Goal: Find specific page/section: Find specific page/section

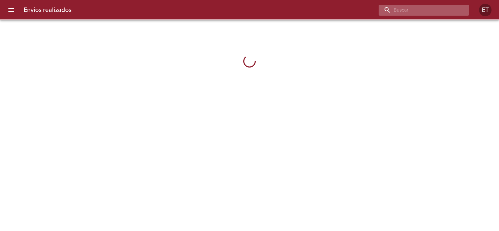
click at [439, 5] on input "buscar" at bounding box center [419, 10] width 80 height 11
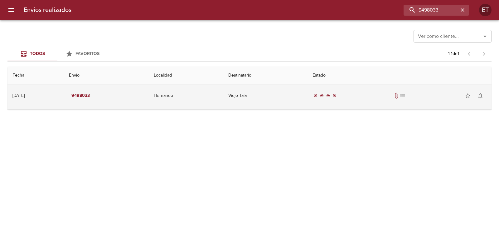
click at [386, 92] on div "radio_button_checked radio_button_checked radio_button_checked radio_button_che…" at bounding box center [400, 95] width 174 height 12
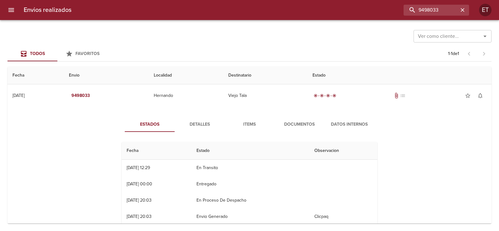
click at [299, 127] on span "Documentos" at bounding box center [299, 124] width 42 height 8
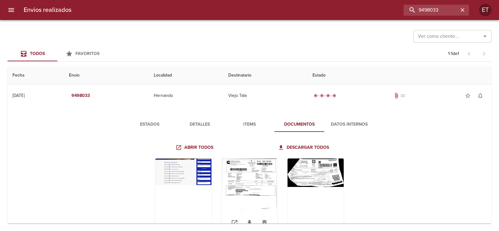
scroll to position [31, 0]
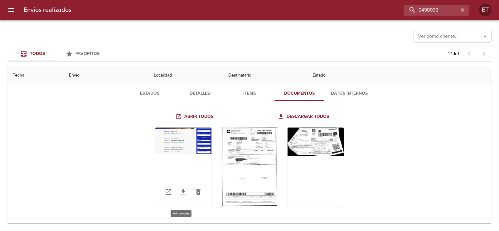
click at [184, 153] on div "Tabla de envíos del cliente" at bounding box center [183, 166] width 56 height 78
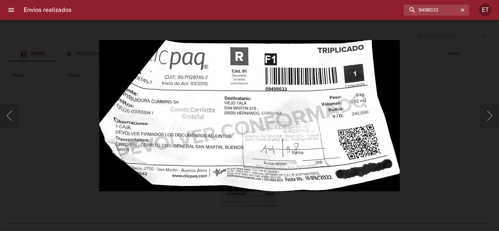
click at [444, 142] on div "Lightbox" at bounding box center [249, 115] width 499 height 231
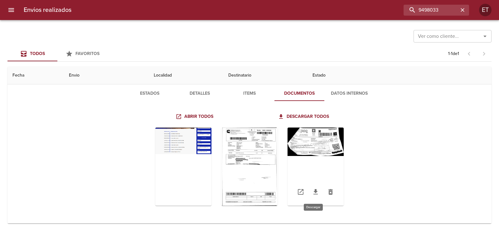
click at [314, 192] on icon "Tabla de envíos del cliente" at bounding box center [315, 191] width 7 height 7
drag, startPoint x: 247, startPoint y: 196, endPoint x: 243, endPoint y: 196, distance: 4.4
click at [246, 196] on link "Tabla de envíos del cliente" at bounding box center [249, 191] width 15 height 15
click at [182, 196] on link "Tabla de envíos del cliente" at bounding box center [183, 191] width 15 height 15
click at [421, 11] on input "9498033" at bounding box center [419, 10] width 80 height 11
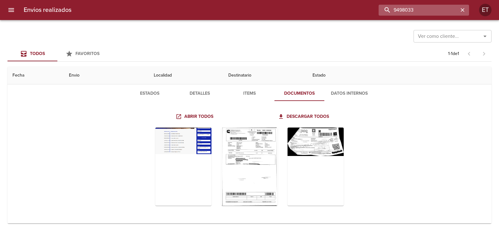
click at [421, 11] on input "9498033" at bounding box center [419, 10] width 80 height 11
paste input "51212"
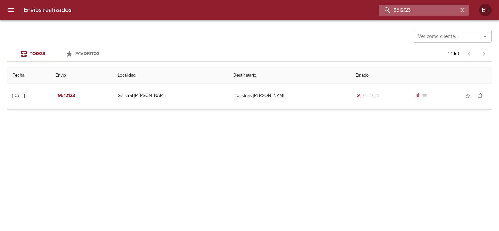
scroll to position [0, 0]
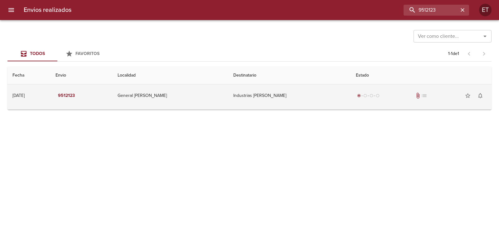
click at [413, 88] on td "radio_button_checked radio_button_unchecked radio_button_unchecked radio_button…" at bounding box center [421, 95] width 141 height 22
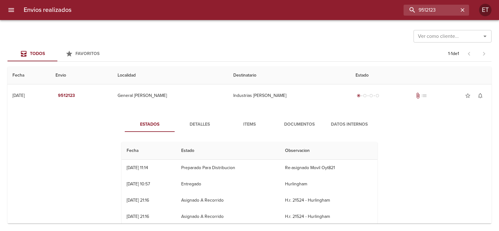
click at [284, 124] on span "Documentos" at bounding box center [299, 124] width 42 height 8
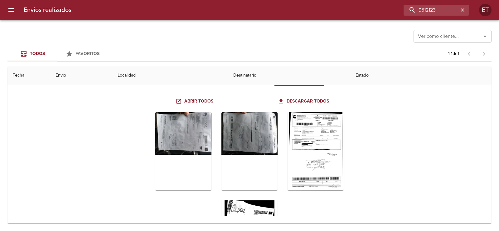
scroll to position [68, 0]
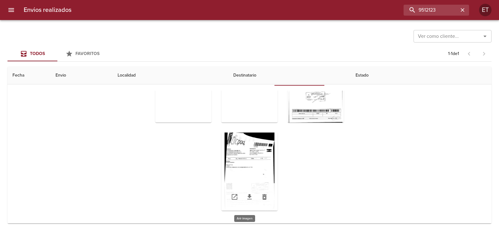
click at [248, 146] on div "Tabla de envíos del cliente" at bounding box center [249, 171] width 56 height 78
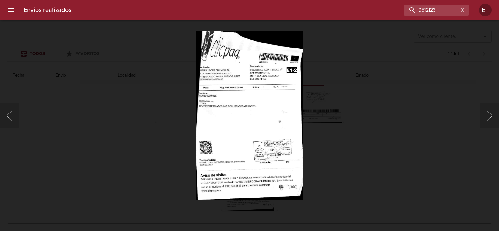
click at [331, 150] on div "Lightbox" at bounding box center [249, 115] width 499 height 231
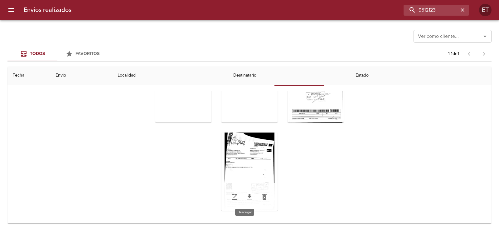
click at [247, 197] on icon "Tabla de envíos del cliente" at bounding box center [249, 196] width 4 height 5
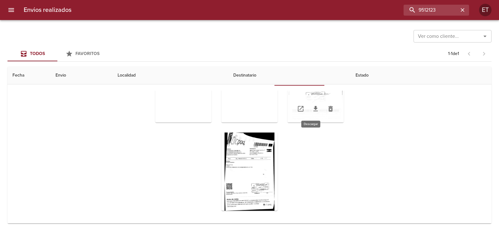
click at [313, 113] on link "Tabla de envíos del cliente" at bounding box center [315, 108] width 15 height 15
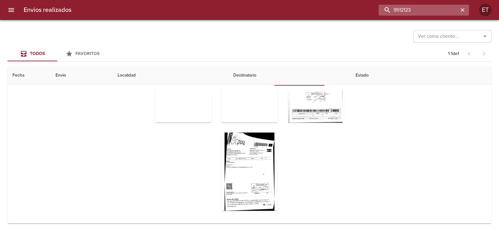
click at [433, 11] on input "9512123" at bounding box center [419, 10] width 80 height 11
paste input "15"
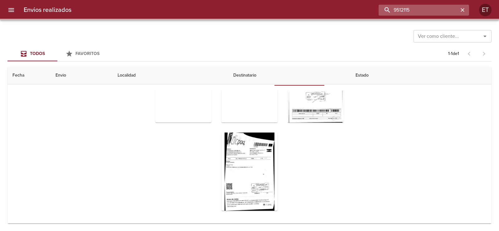
scroll to position [0, 0]
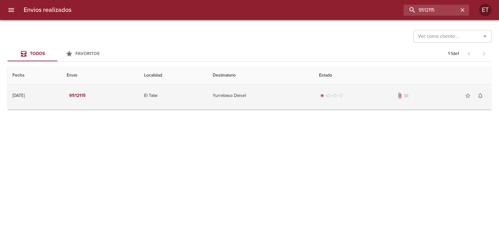
click at [344, 96] on div "radio_button_unchecked" at bounding box center [341, 96] width 6 height 4
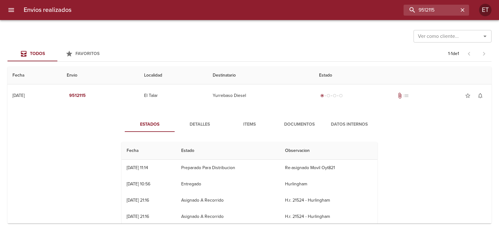
click at [292, 123] on span "Documentos" at bounding box center [299, 124] width 42 height 8
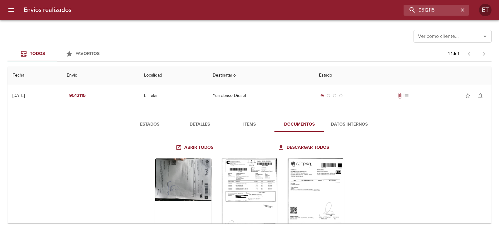
click at [185, 123] on span "Detalles" at bounding box center [199, 124] width 42 height 8
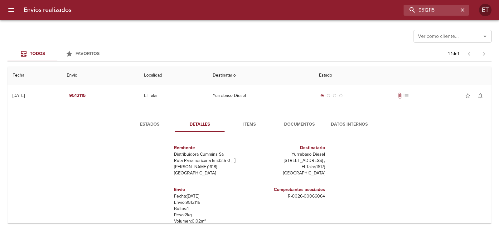
click at [165, 125] on span "Estados" at bounding box center [150, 124] width 42 height 8
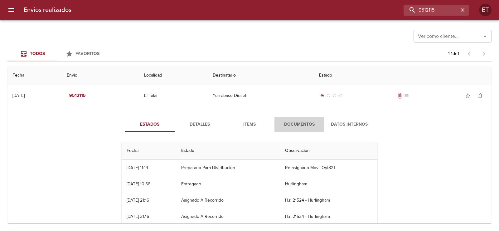
click at [294, 125] on span "Documentos" at bounding box center [299, 124] width 42 height 8
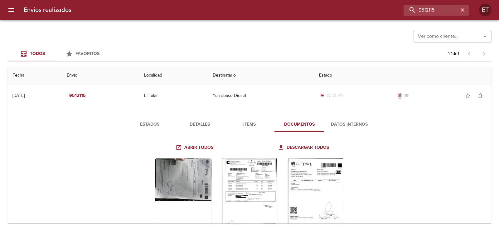
scroll to position [31, 0]
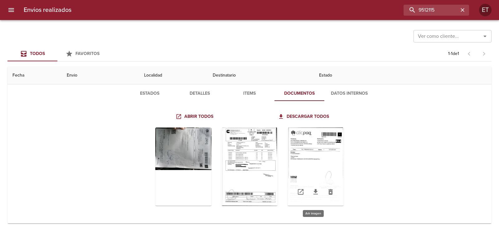
click at [303, 157] on div "Tabla de envíos del cliente" at bounding box center [316, 166] width 56 height 78
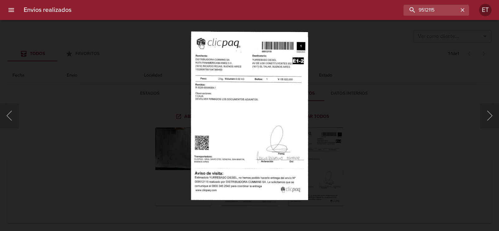
click at [367, 119] on div "Lightbox" at bounding box center [249, 115] width 499 height 231
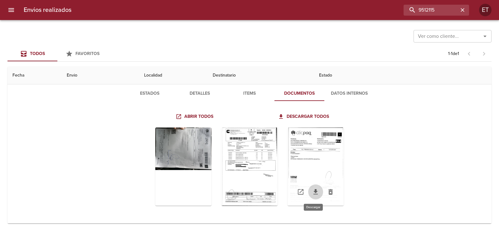
click at [314, 196] on link "Tabla de envíos del cliente" at bounding box center [315, 191] width 15 height 15
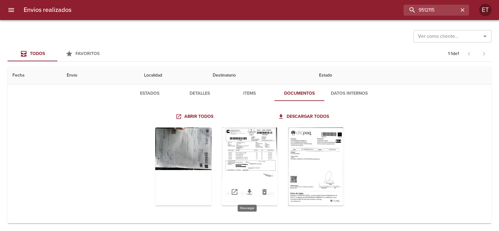
click at [248, 195] on icon "Tabla de envíos del cliente" at bounding box center [249, 191] width 7 height 7
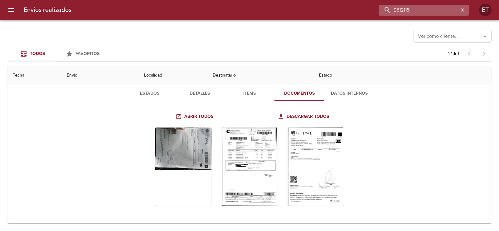
click at [423, 9] on input "9512115" at bounding box center [419, 10] width 80 height 11
paste input "9652"
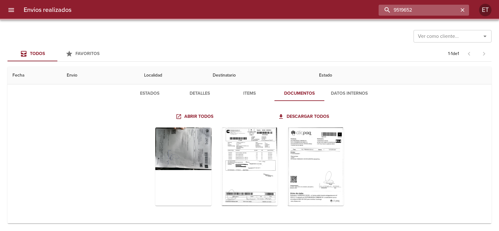
scroll to position [0, 0]
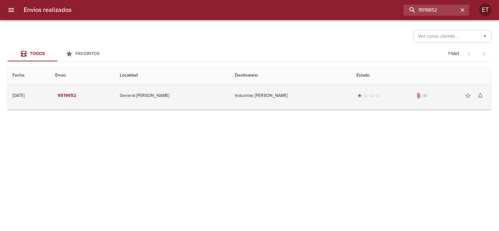
drag, startPoint x: 381, startPoint y: 97, endPoint x: 361, endPoint y: 103, distance: 20.4
click at [381, 98] on div "radio_button_checked radio_button_unchecked radio_button_unchecked radio_button…" at bounding box center [422, 95] width 130 height 12
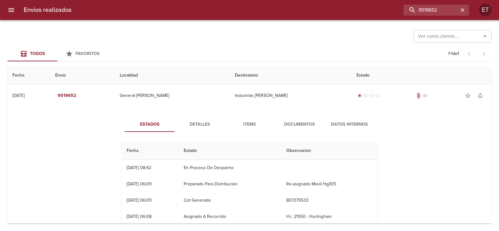
click at [297, 123] on span "Documentos" at bounding box center [299, 124] width 42 height 8
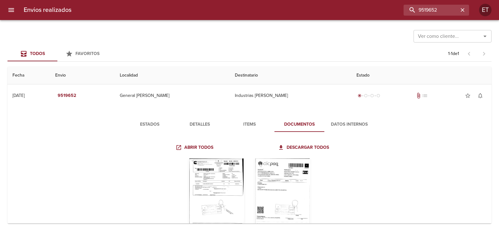
scroll to position [31, 0]
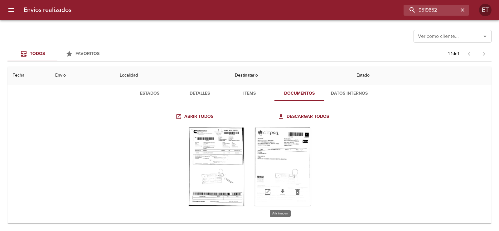
click at [279, 156] on div "Tabla de envíos del cliente" at bounding box center [283, 166] width 56 height 78
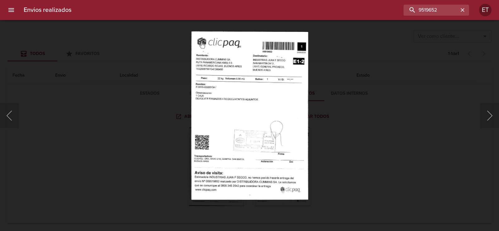
drag, startPoint x: 348, startPoint y: 207, endPoint x: 344, endPoint y: 159, distance: 48.2
click at [348, 205] on div "Lightbox" at bounding box center [249, 115] width 499 height 231
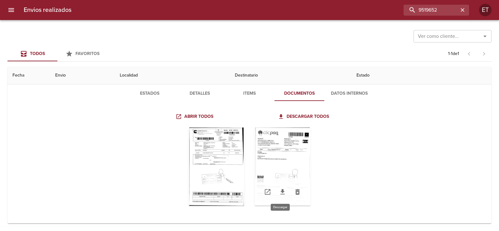
click at [284, 192] on link "Tabla de envíos del cliente" at bounding box center [282, 191] width 15 height 15
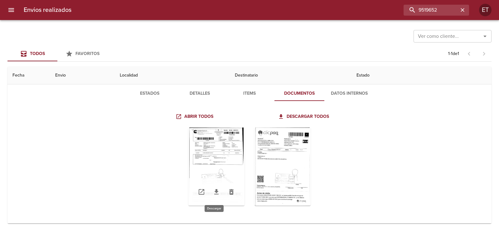
click at [211, 196] on link "Tabla de envíos del cliente" at bounding box center [216, 191] width 15 height 15
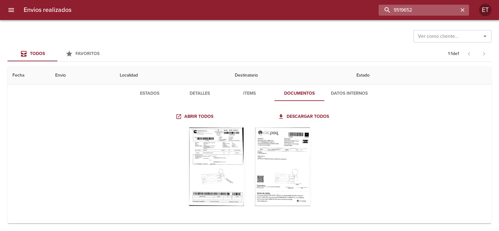
click at [421, 8] on input "9519652" at bounding box center [419, 10] width 80 height 11
paste input "22357"
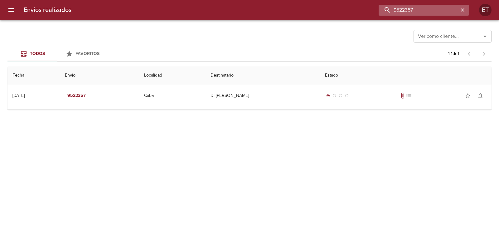
scroll to position [0, 0]
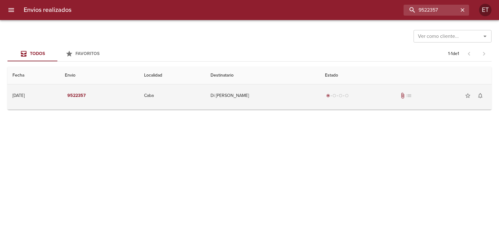
click at [346, 99] on div "radio_button_checked radio_button_unchecked radio_button_unchecked radio_button…" at bounding box center [406, 95] width 162 height 12
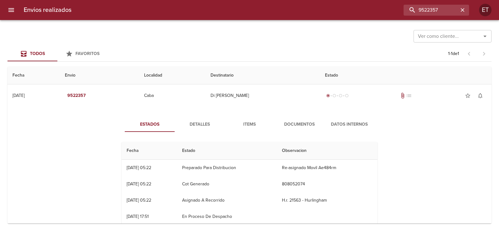
click at [289, 120] on button "Documentos" at bounding box center [299, 124] width 50 height 15
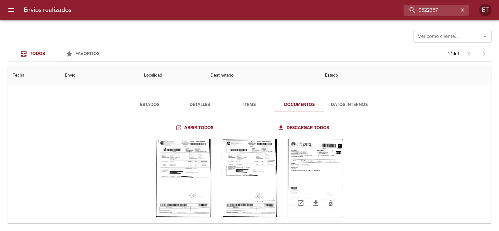
scroll to position [31, 0]
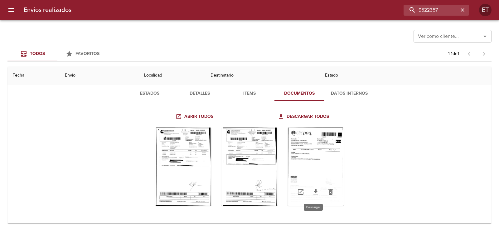
click at [313, 192] on icon "Tabla de envíos del cliente" at bounding box center [315, 191] width 4 height 5
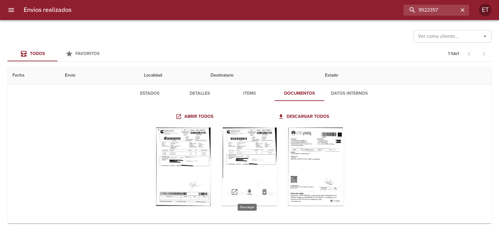
drag, startPoint x: 250, startPoint y: 194, endPoint x: 245, endPoint y: 195, distance: 5.4
click at [250, 194] on icon "Tabla de envíos del cliente" at bounding box center [249, 191] width 7 height 7
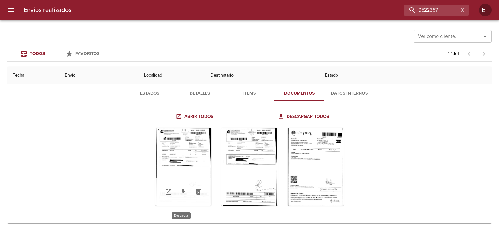
click at [181, 191] on icon "Tabla de envíos del cliente" at bounding box center [183, 191] width 4 height 5
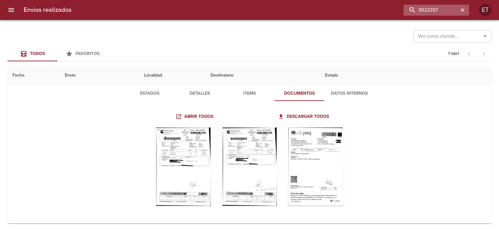
drag, startPoint x: 434, startPoint y: 17, endPoint x: 432, endPoint y: 12, distance: 5.0
click at [434, 17] on div "Envios realizados 9522357 ET" at bounding box center [249, 10] width 499 height 20
click at [430, 11] on input "9522357" at bounding box center [419, 10] width 80 height 11
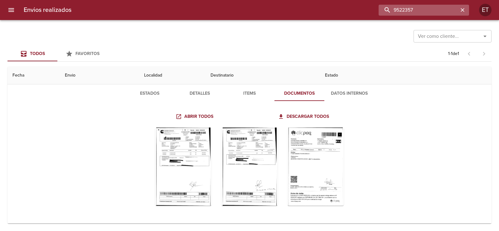
paste input "48"
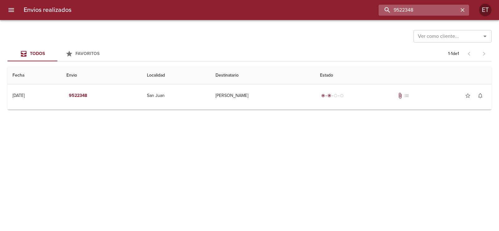
scroll to position [0, 0]
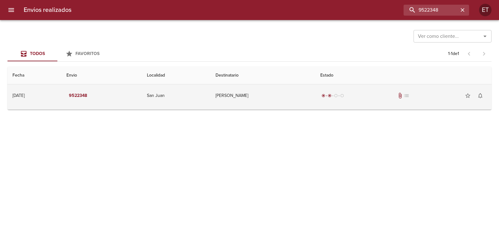
click at [315, 106] on td "[PERSON_NAME]" at bounding box center [263, 95] width 105 height 22
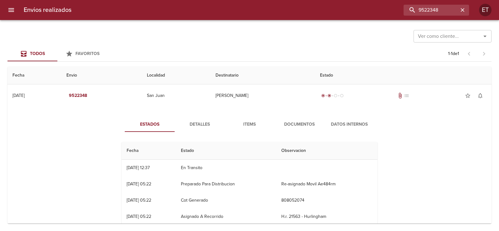
click at [284, 123] on span "Documentos" at bounding box center [299, 124] width 42 height 8
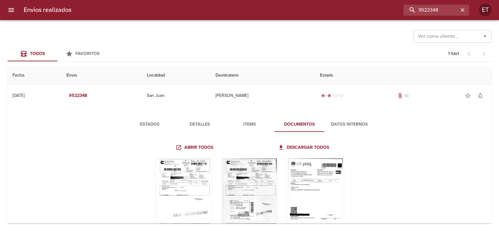
scroll to position [31, 0]
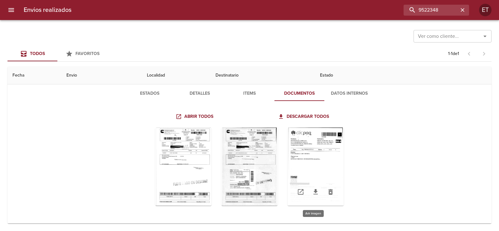
click at [299, 157] on div "Tabla de envíos del cliente" at bounding box center [316, 166] width 56 height 78
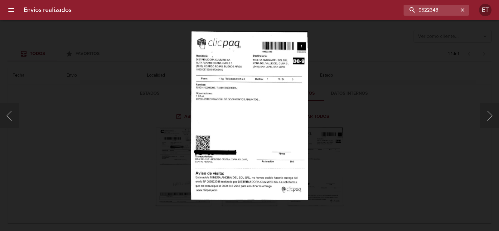
click at [307, 122] on img "Lightbox" at bounding box center [249, 115] width 117 height 168
click at [333, 136] on div "Lightbox" at bounding box center [249, 115] width 499 height 231
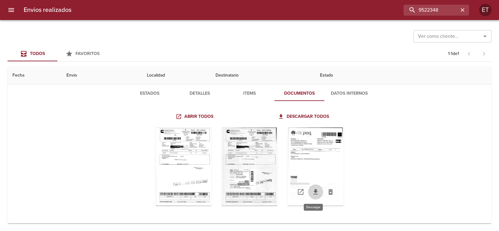
click at [313, 190] on icon "Tabla de envíos del cliente" at bounding box center [315, 191] width 4 height 5
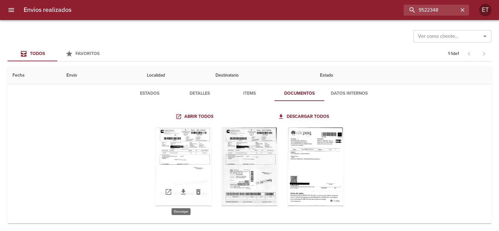
click at [180, 192] on icon "Tabla de envíos del cliente" at bounding box center [183, 191] width 7 height 7
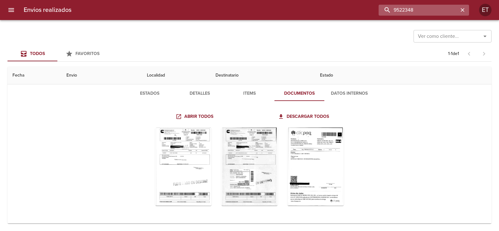
click at [440, 10] on input "9522348" at bounding box center [419, 10] width 80 height 11
paste input "4684"
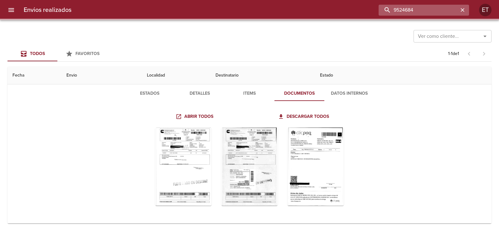
scroll to position [0, 0]
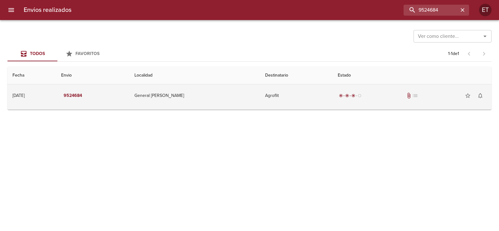
click at [352, 94] on span "radio_button_checked" at bounding box center [354, 96] width 4 height 4
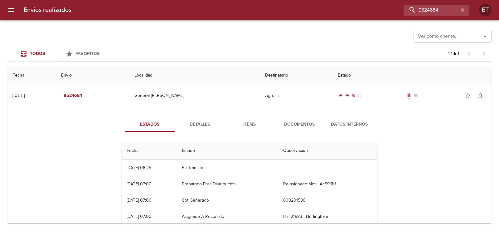
click at [283, 119] on button "Documentos" at bounding box center [299, 124] width 50 height 15
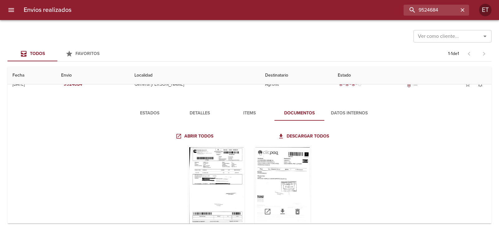
scroll to position [31, 0]
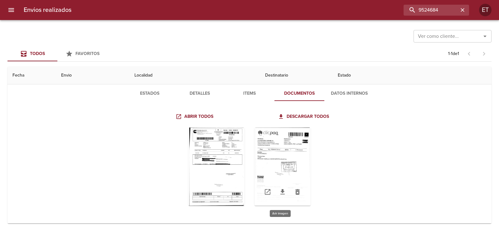
click at [277, 157] on div "Tabla de envíos del cliente" at bounding box center [283, 166] width 56 height 78
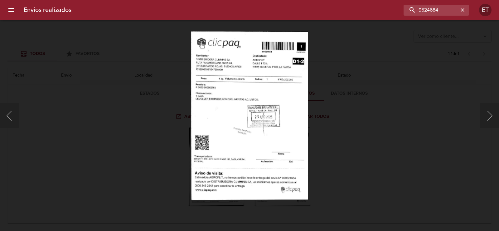
drag, startPoint x: 338, startPoint y: 147, endPoint x: 312, endPoint y: 155, distance: 27.2
click at [338, 147] on div "Lightbox" at bounding box center [249, 115] width 499 height 231
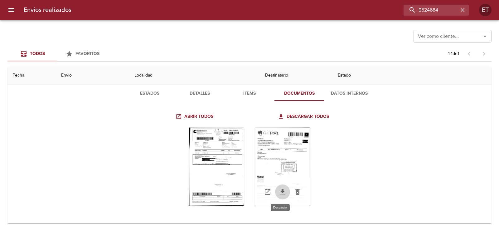
click at [283, 191] on icon "Tabla de envíos del cliente" at bounding box center [282, 191] width 7 height 7
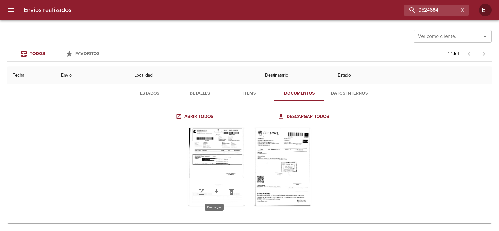
click at [214, 193] on icon "Tabla de envíos del cliente" at bounding box center [216, 191] width 4 height 5
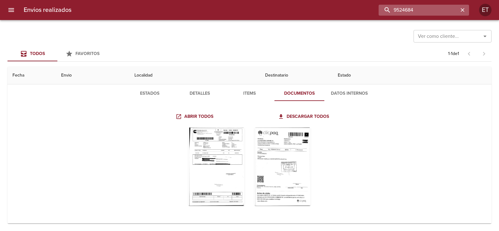
click at [416, 8] on input "9524684" at bounding box center [419, 10] width 80 height 11
paste input "70"
type input "9524704"
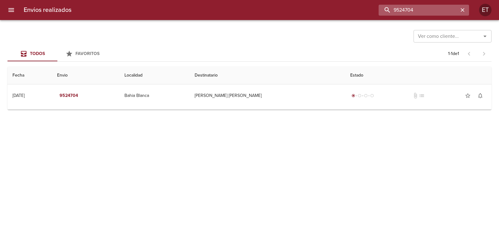
scroll to position [0, 0]
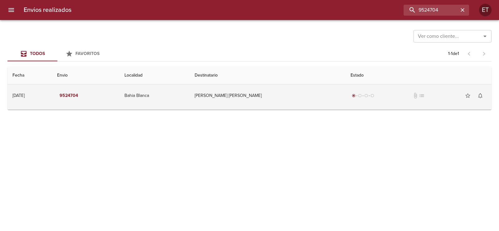
click at [290, 100] on td "[PERSON_NAME] [PERSON_NAME]" at bounding box center [268, 95] width 156 height 22
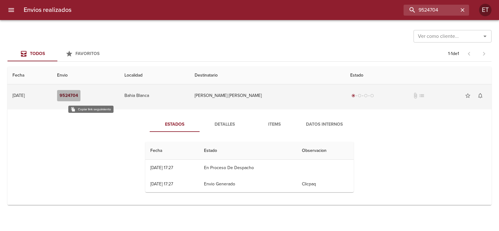
click at [80, 100] on button "9524704" at bounding box center [68, 96] width 23 height 12
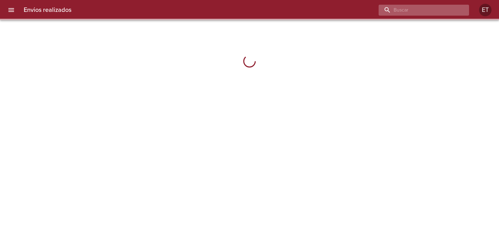
click at [419, 10] on input "buscar" at bounding box center [419, 10] width 80 height 11
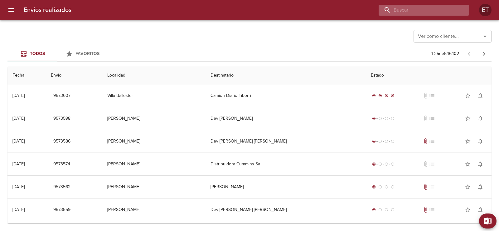
type input "a"
type input "[PERSON_NAME]"
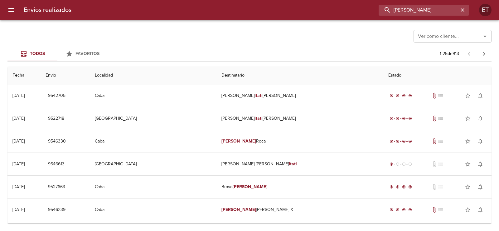
click at [446, 42] on div "Ver como cliente..." at bounding box center [453, 36] width 78 height 12
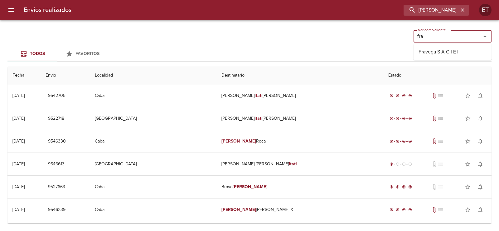
click at [446, 51] on li "Fravega S A C I E I" at bounding box center [453, 51] width 78 height 11
type input "Fravega S A C I E I"
